Goal: Understand process/instructions: Learn how to perform a task or action

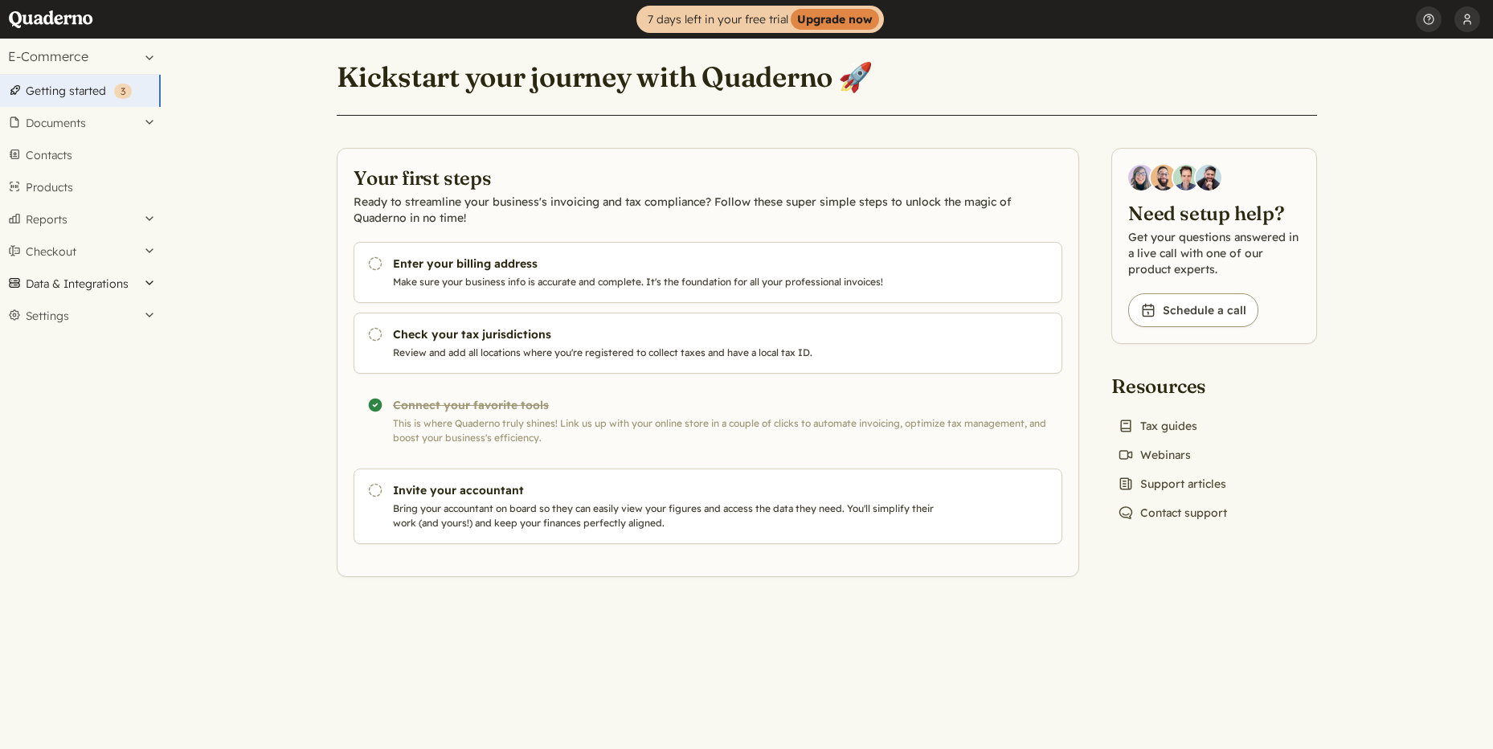
click at [72, 285] on button "Data & Integrations" at bounding box center [80, 284] width 161 height 32
click at [87, 308] on link "Integrations" at bounding box center [80, 311] width 161 height 22
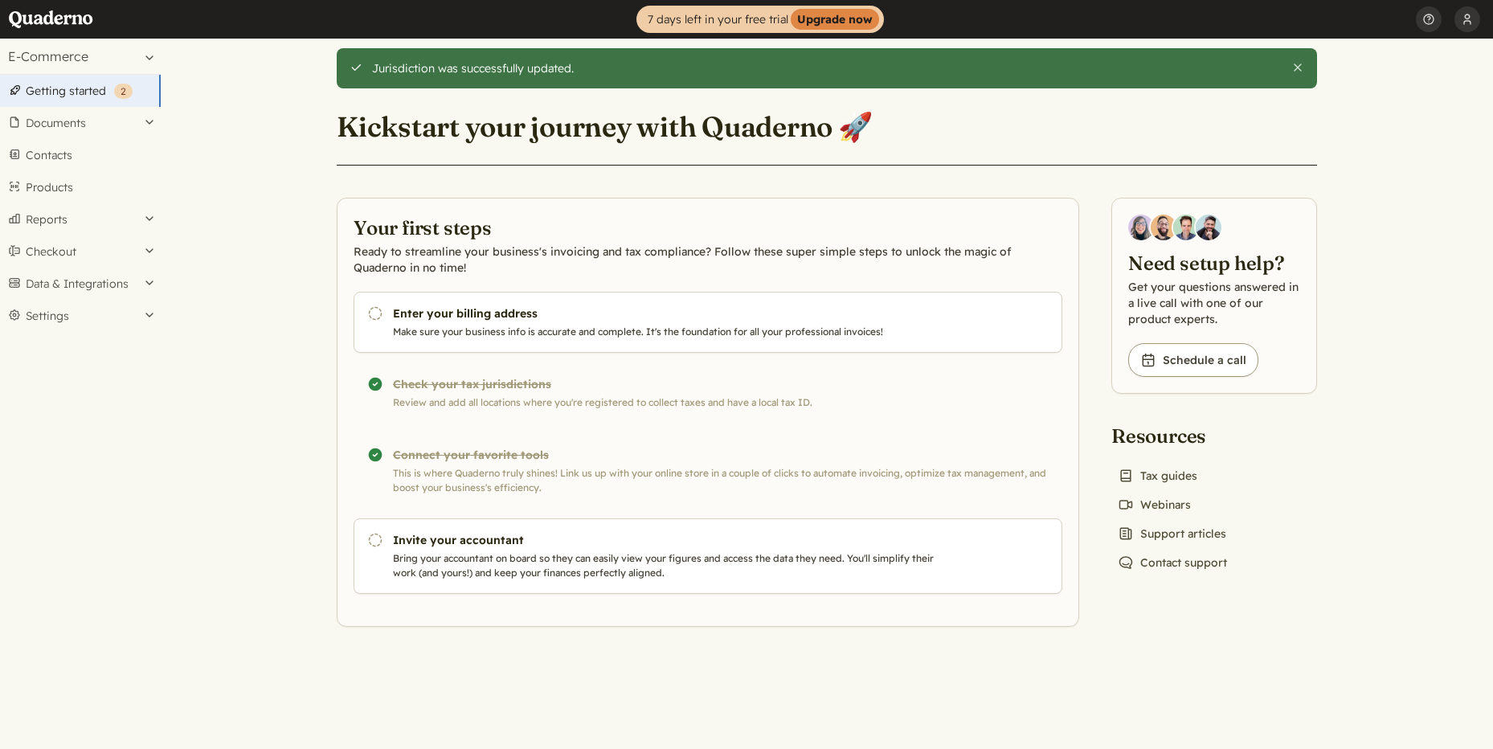
click at [612, 337] on p "Make sure your business info is accurate and complete. It's the foundation for …" at bounding box center [667, 332] width 548 height 14
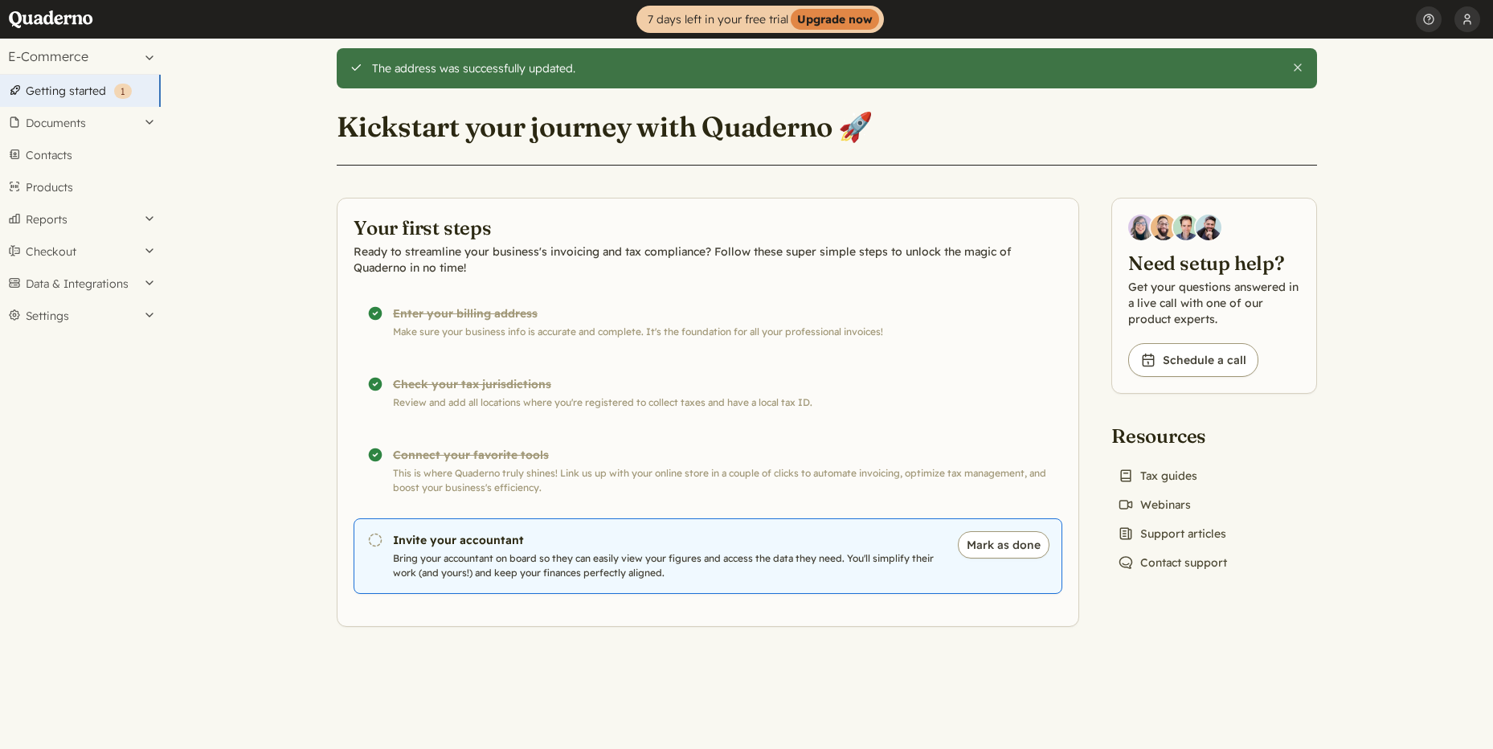
click at [646, 548] on h3 "Invite your accountant" at bounding box center [667, 540] width 548 height 16
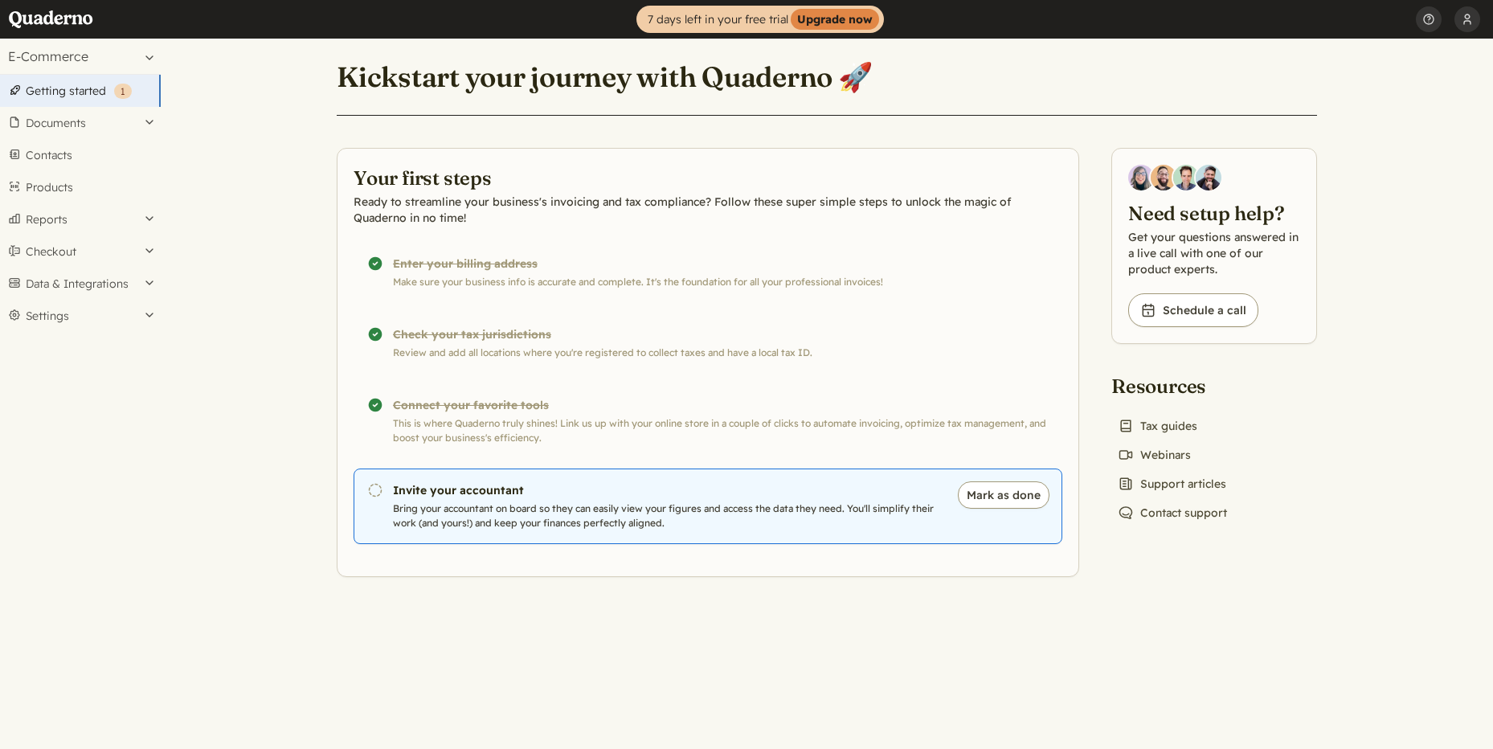
click at [476, 512] on p "Bring your accountant on board so they can easily view your figures and access …" at bounding box center [667, 515] width 548 height 29
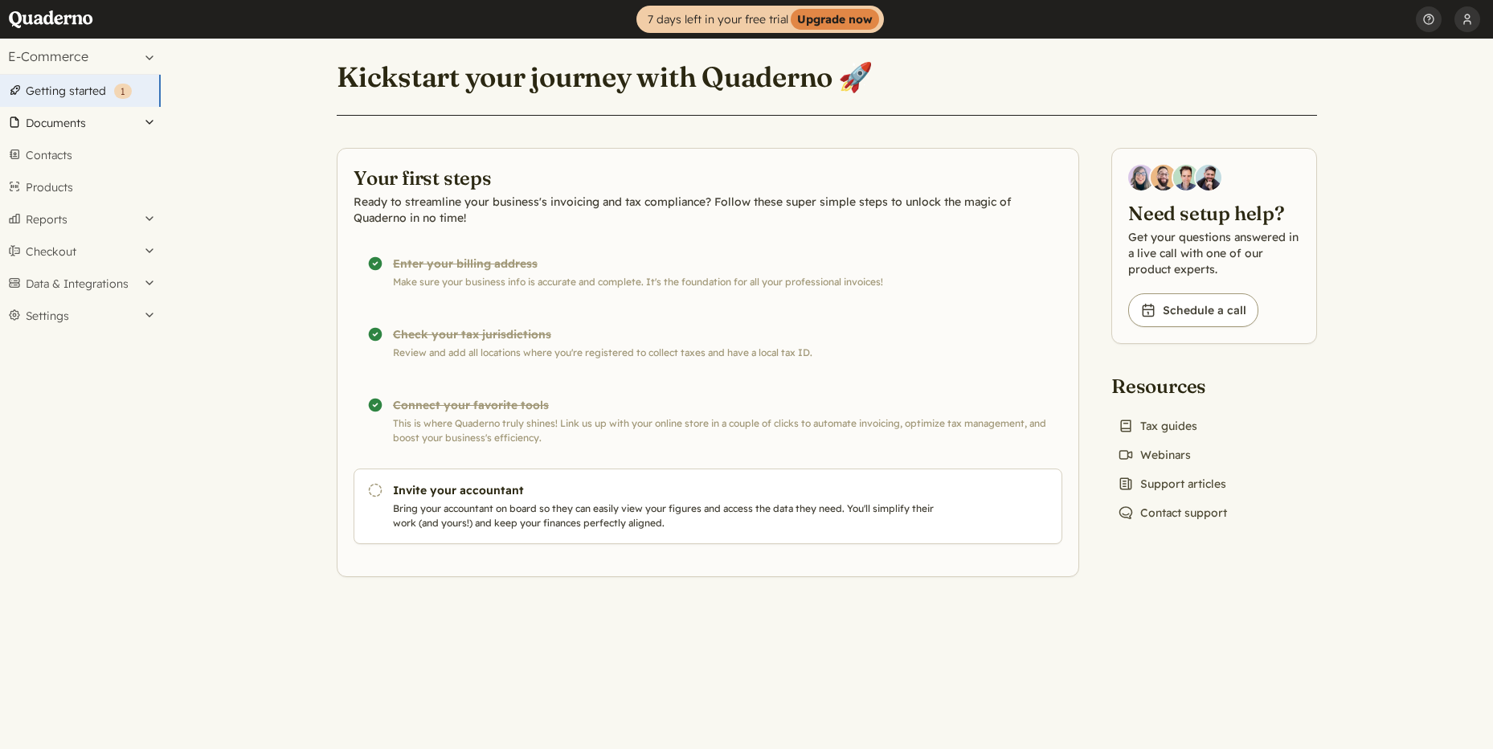
click at [110, 119] on button "Documents" at bounding box center [80, 123] width 161 height 32
click at [92, 193] on link "Products" at bounding box center [80, 187] width 161 height 32
click at [1011, 502] on button "Mark as done" at bounding box center [1004, 494] width 92 height 27
